Goal: Task Accomplishment & Management: Manage account settings

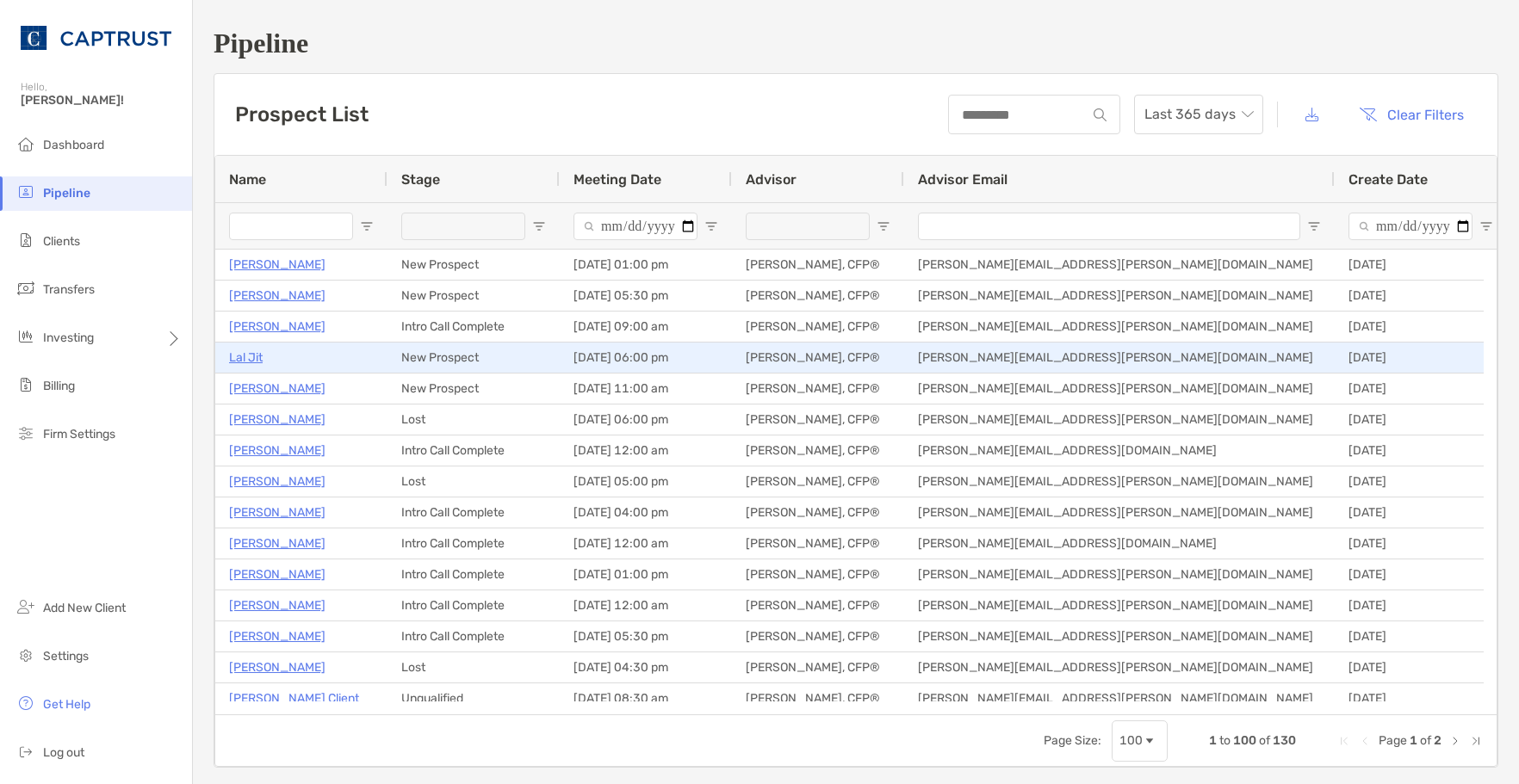
click at [227, 356] on div "Lal Jit" at bounding box center [301, 358] width 172 height 30
click at [246, 356] on p "Lal Jit" at bounding box center [246, 357] width 34 height 22
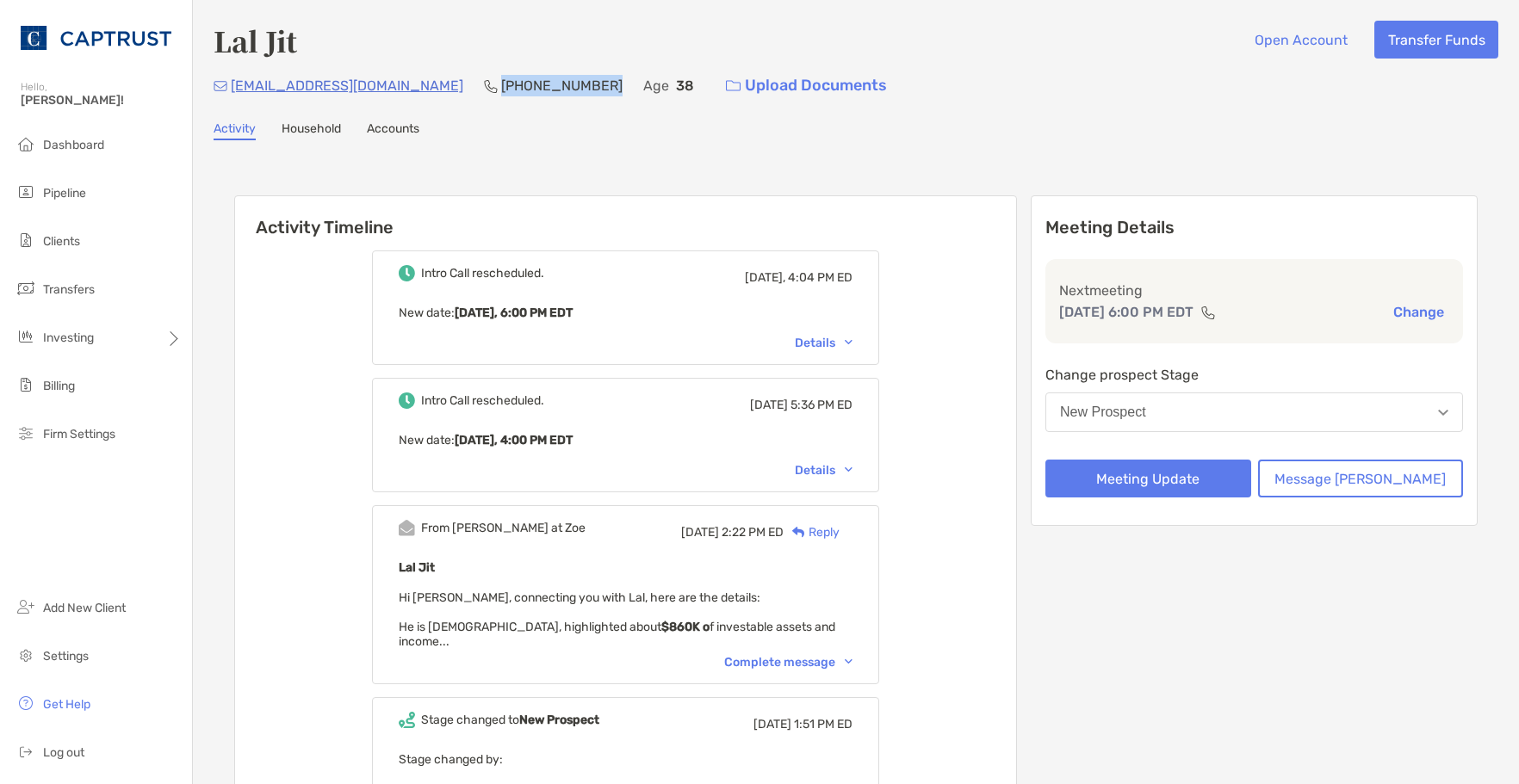
click at [501, 80] on p "(516) 849-8756" at bounding box center [562, 85] width 122 height 22
click at [502, 55] on div "Lal Jit Open Account Transfer Funds" at bounding box center [856, 41] width 1284 height 40
click at [1216, 49] on div "Lal Jit Open Account Transfer Funds" at bounding box center [856, 41] width 1284 height 40
click at [1054, 71] on div "laljit31@gmail.com (516) 849-8756 Age 38 Upload Documents" at bounding box center [856, 85] width 1284 height 37
click at [1202, 480] on button "Meeting Update" at bounding box center [1148, 479] width 205 height 38
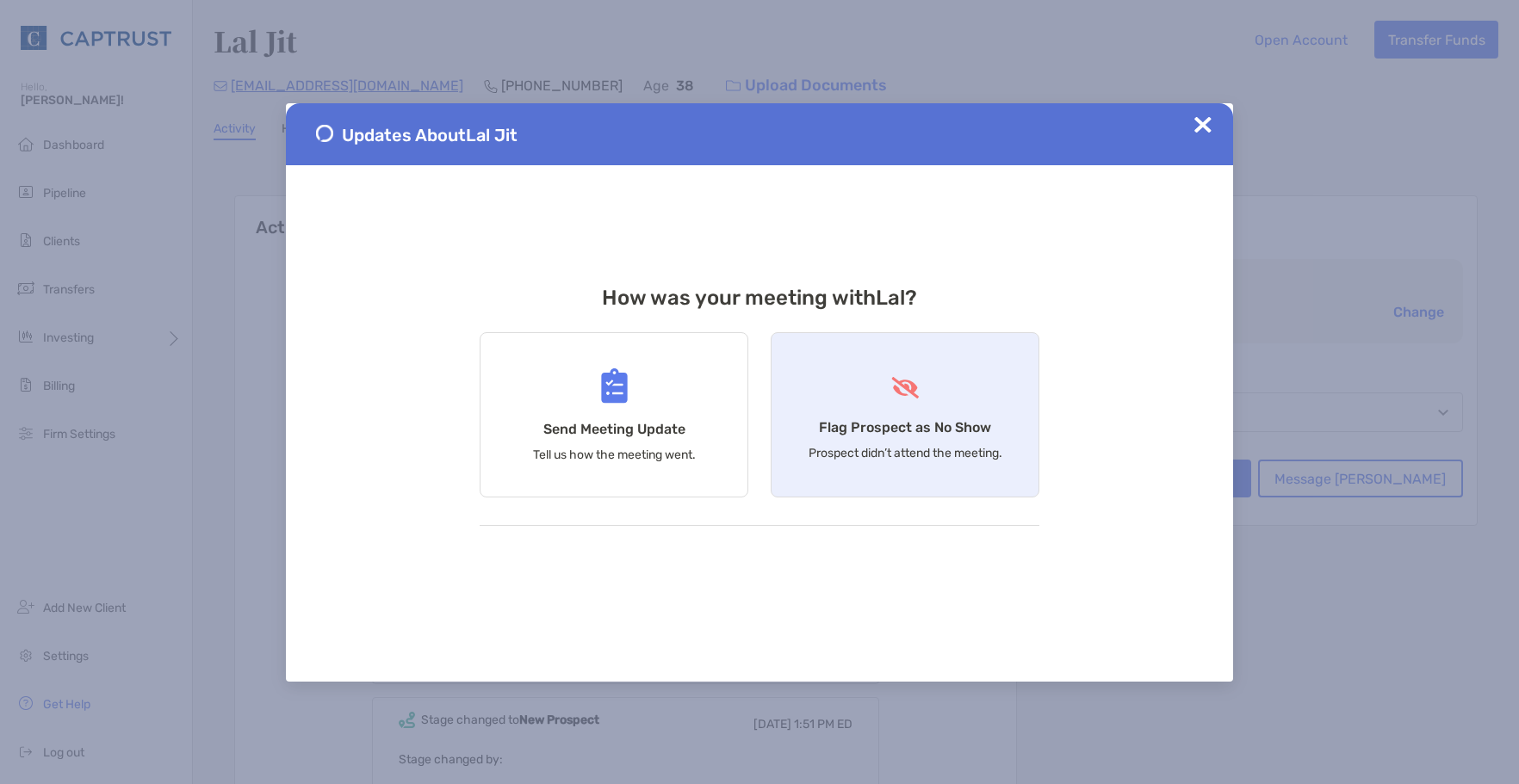
click at [893, 414] on div "Flag Prospect as No Show Prospect didn’t attend the meeting." at bounding box center [905, 415] width 269 height 165
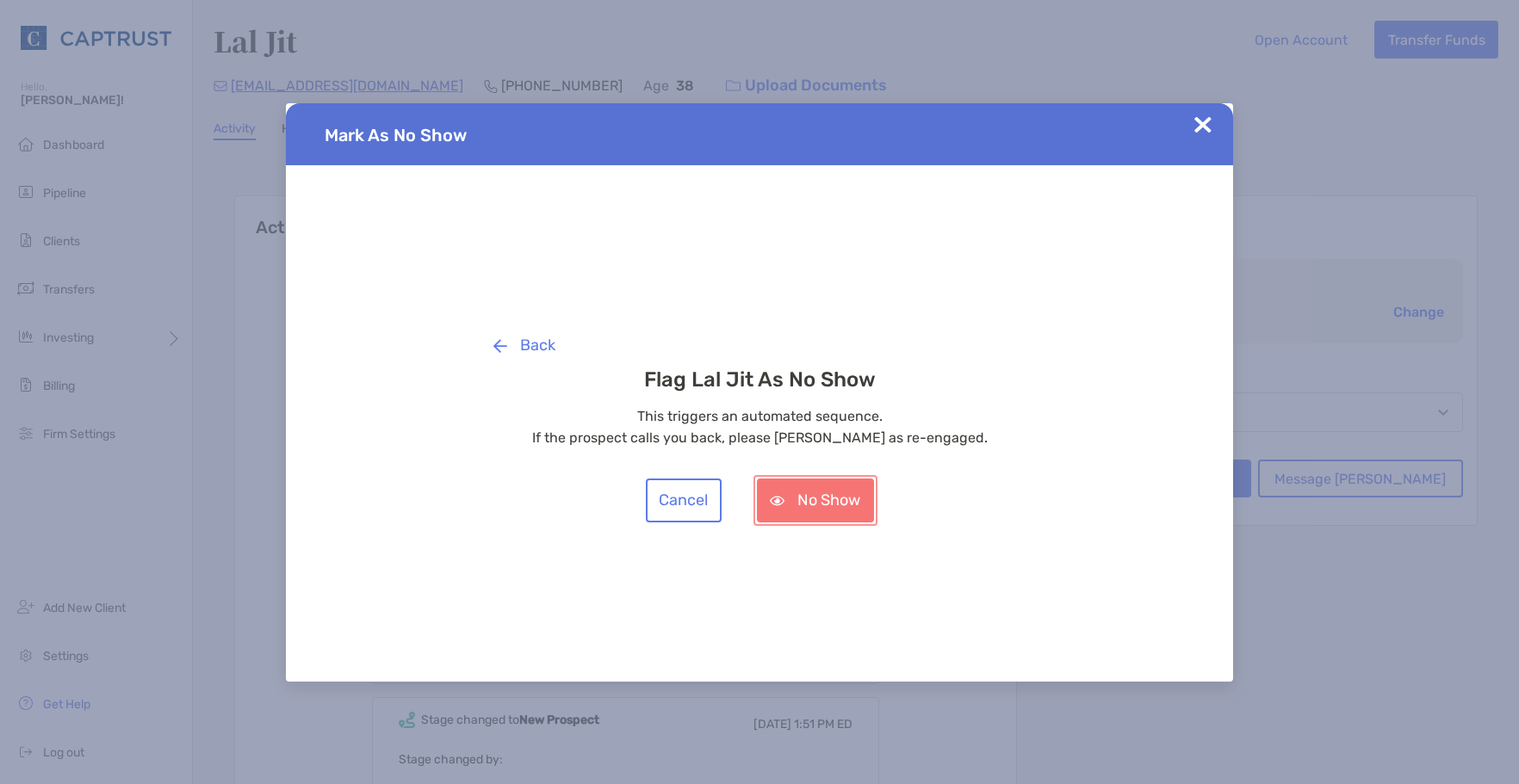
drag, startPoint x: 810, startPoint y: 507, endPoint x: 822, endPoint y: 512, distance: 13.0
click at [810, 506] on button "No Show" at bounding box center [815, 500] width 117 height 44
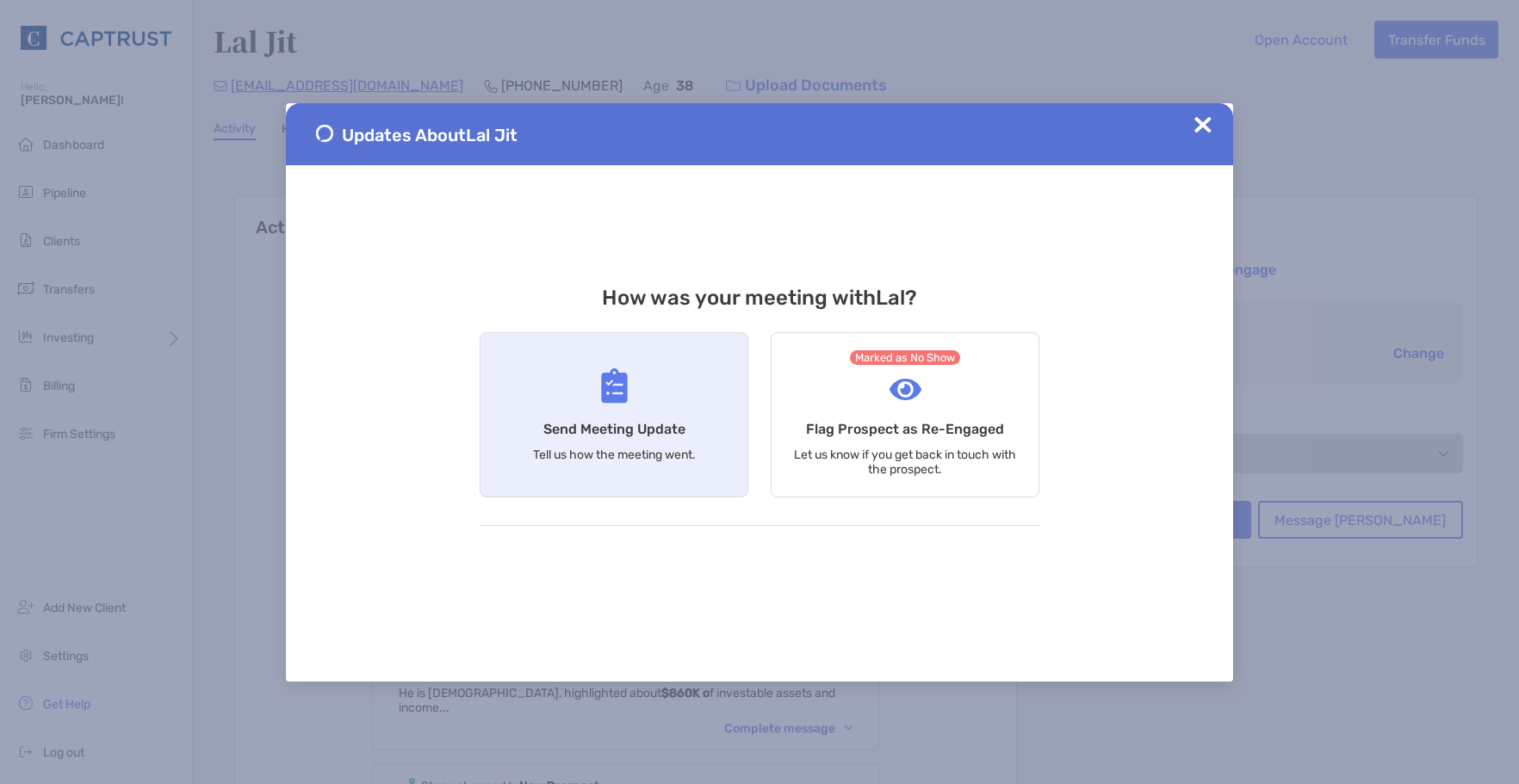
click at [605, 440] on div "Send Meeting Update Tell us how the meeting went." at bounding box center [613, 415] width 269 height 165
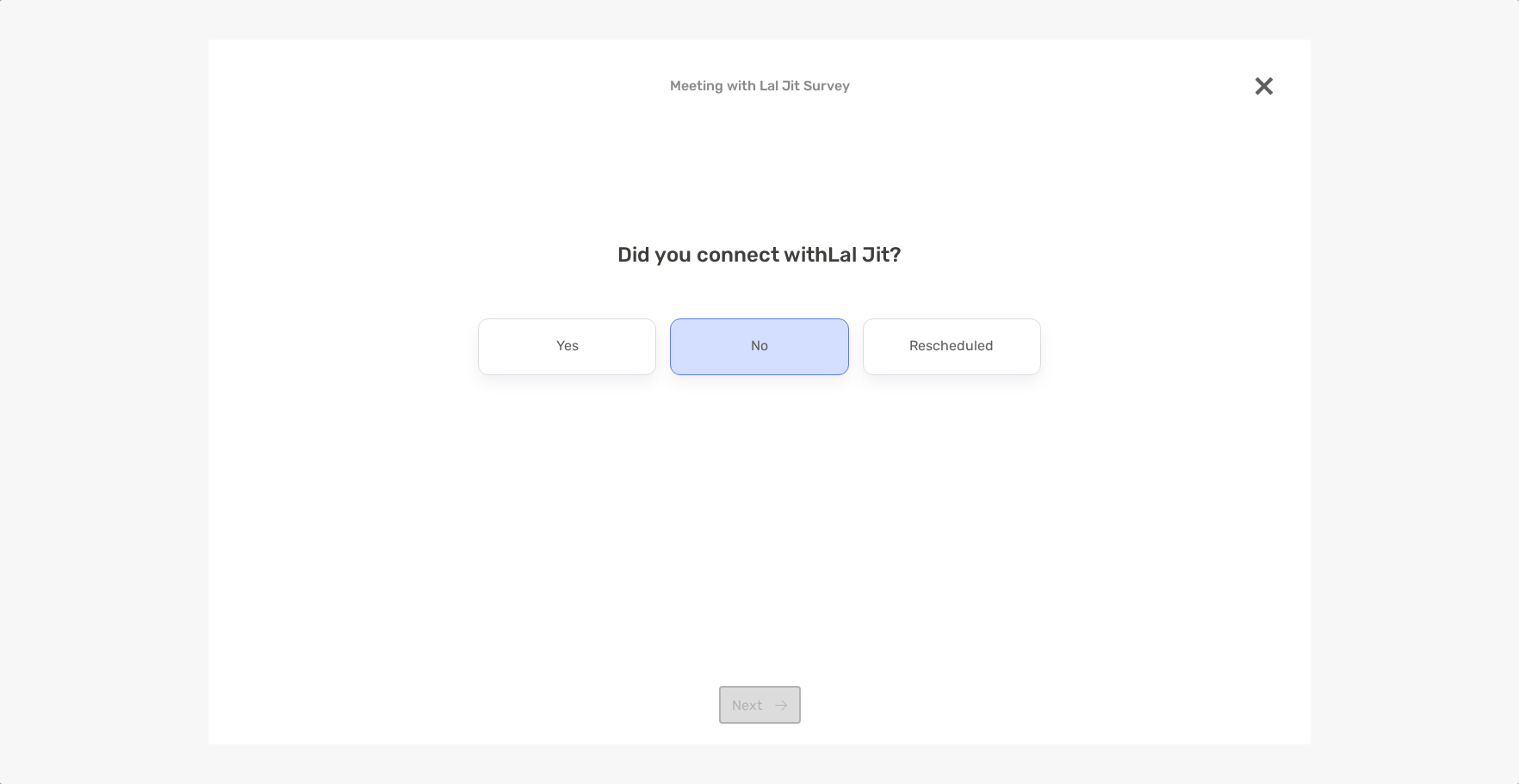
click at [765, 367] on div "No" at bounding box center [759, 347] width 178 height 57
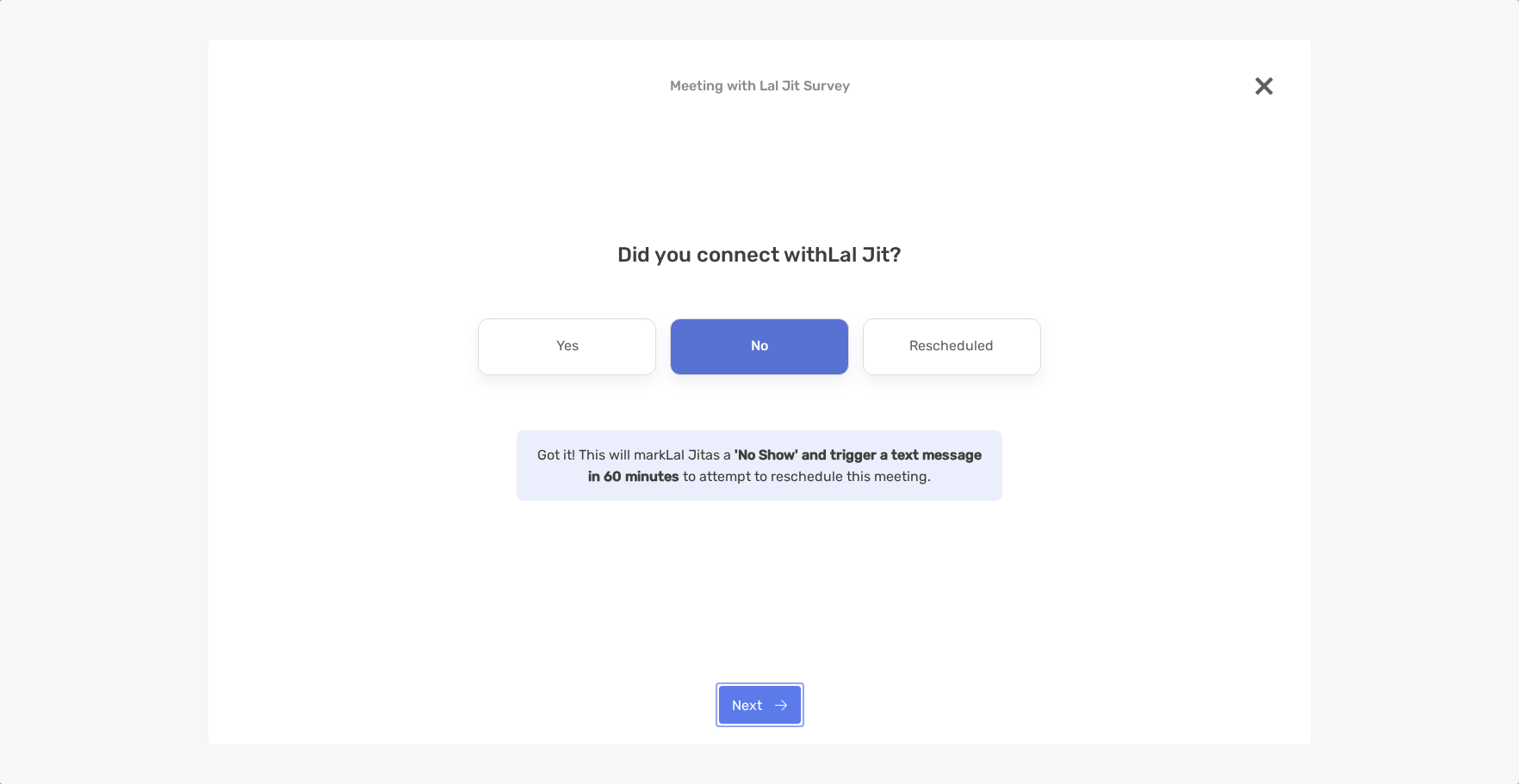
click at [761, 713] on button "Next" at bounding box center [760, 705] width 82 height 38
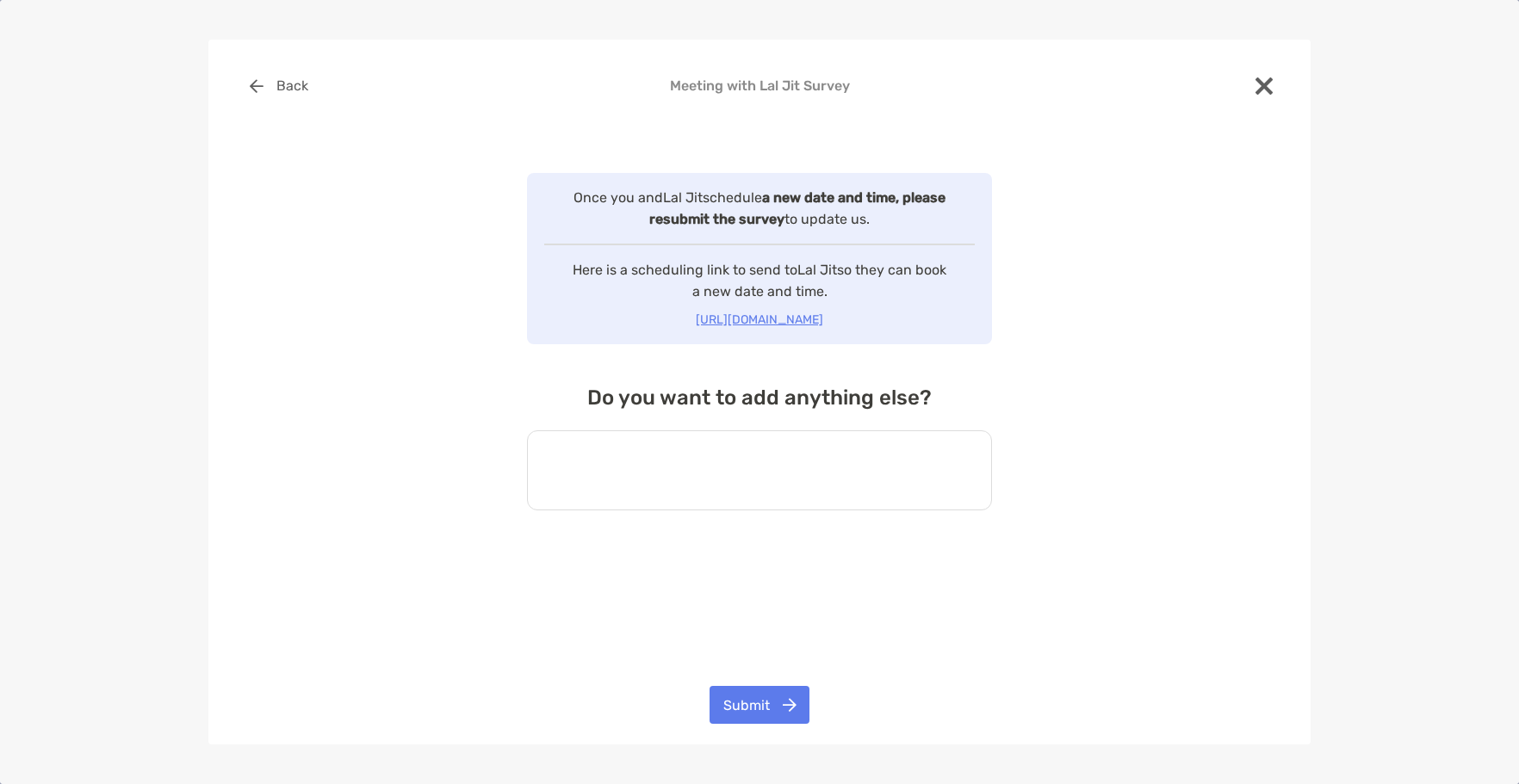
click at [724, 471] on textarea at bounding box center [759, 470] width 465 height 80
type textarea "**********"
click at [779, 710] on button "Submit" at bounding box center [760, 705] width 100 height 38
